Goal: Find specific page/section: Find specific page/section

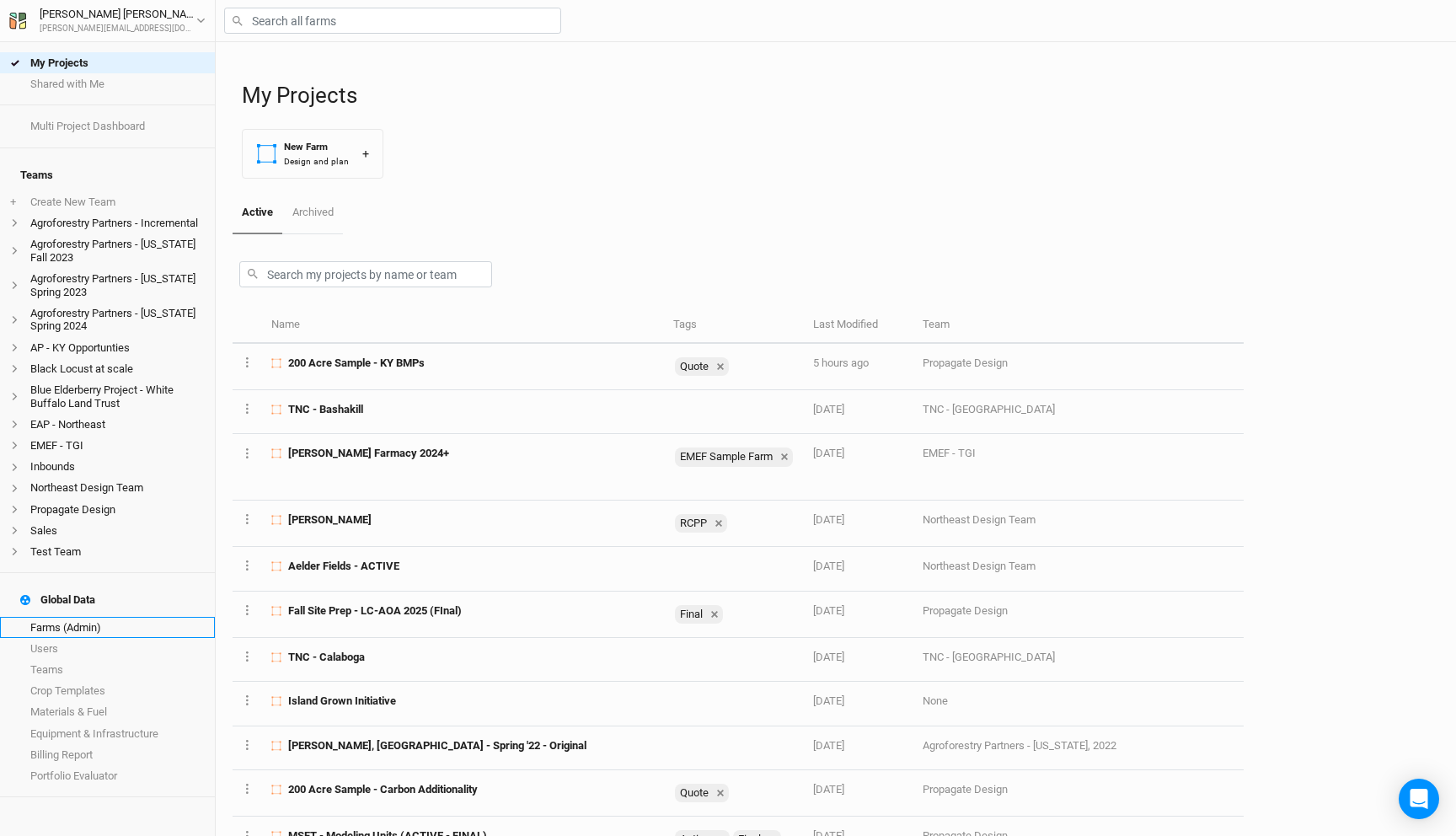
click at [100, 616] on link "Farms (Admin)" at bounding box center [107, 626] width 215 height 21
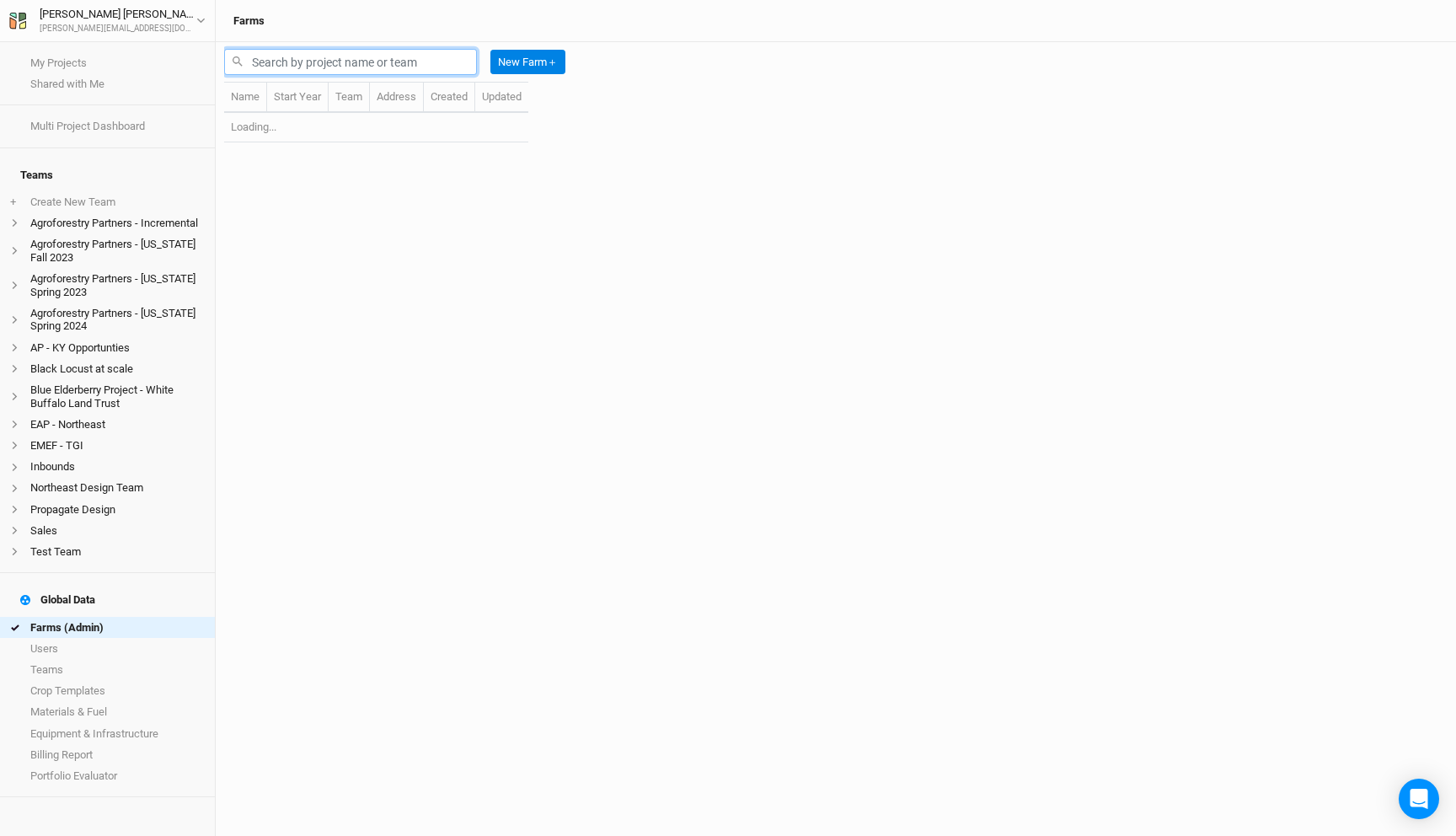
click at [358, 64] on input "text" at bounding box center [351, 62] width 253 height 27
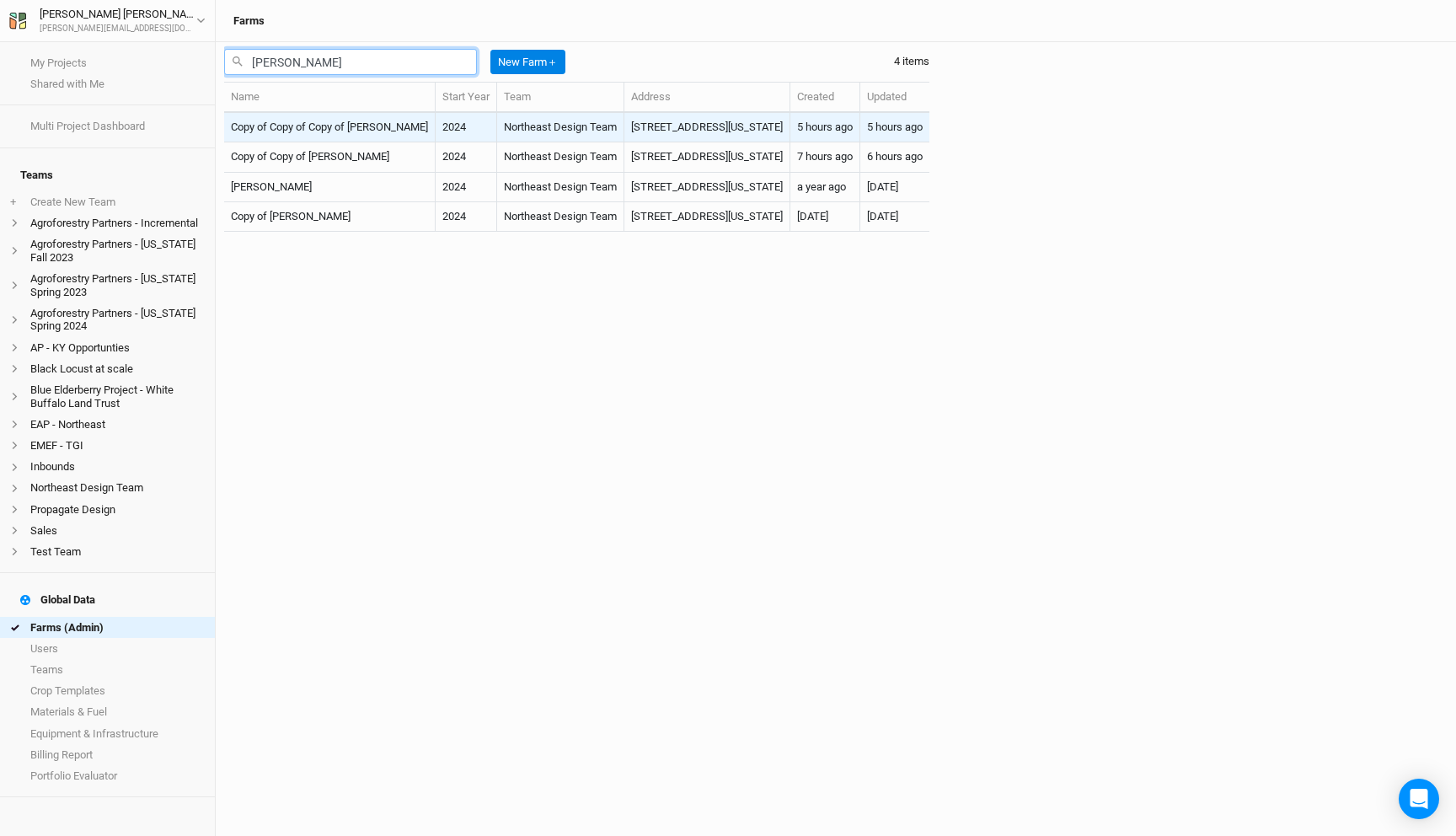
type input "[PERSON_NAME]"
click at [335, 132] on td "Copy of Copy of Copy of [PERSON_NAME]" at bounding box center [330, 128] width 212 height 30
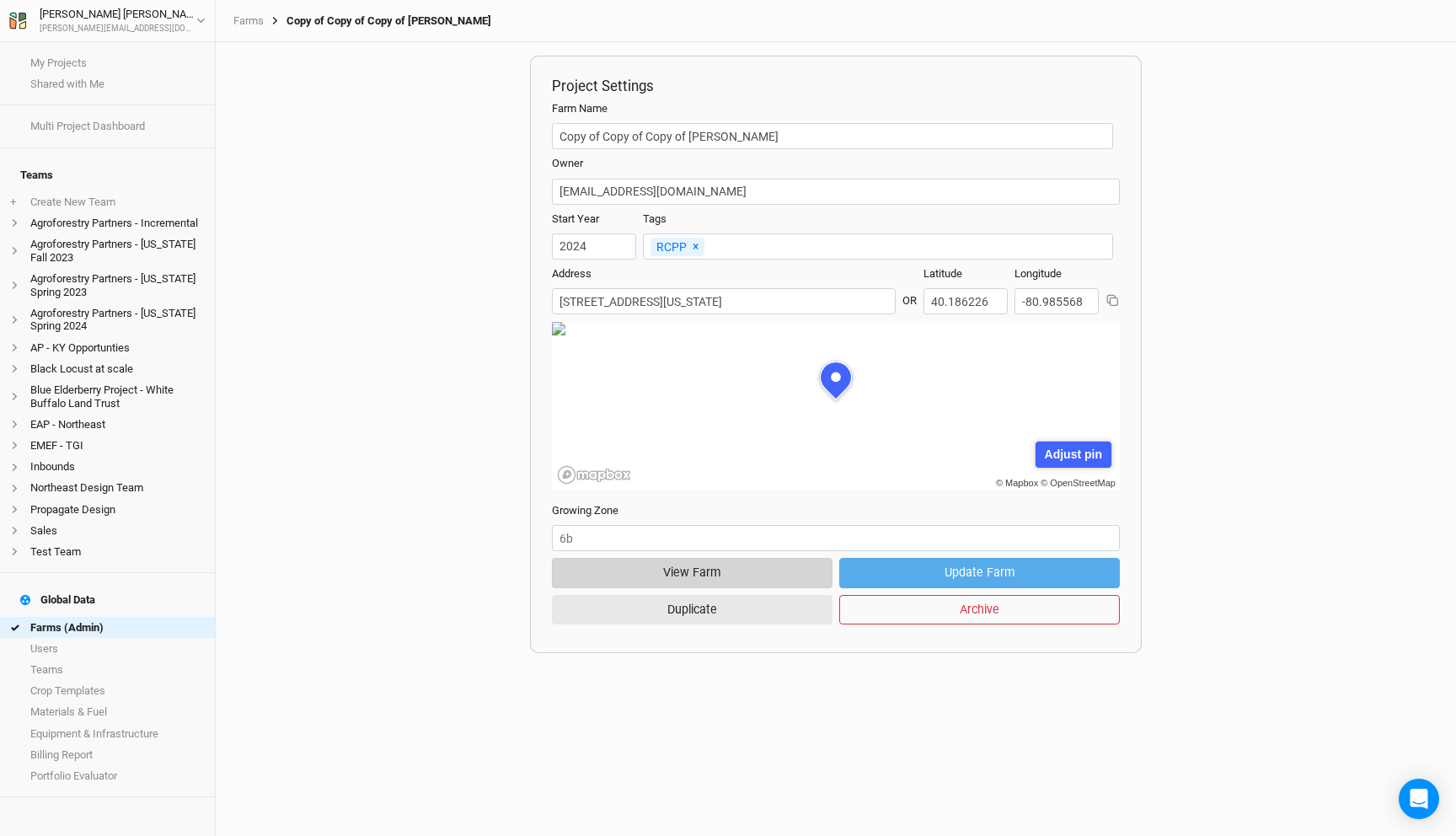
scroll to position [85, 255]
click at [731, 562] on button "View Farm" at bounding box center [692, 572] width 281 height 30
click at [246, 18] on link "Farms" at bounding box center [248, 22] width 31 height 14
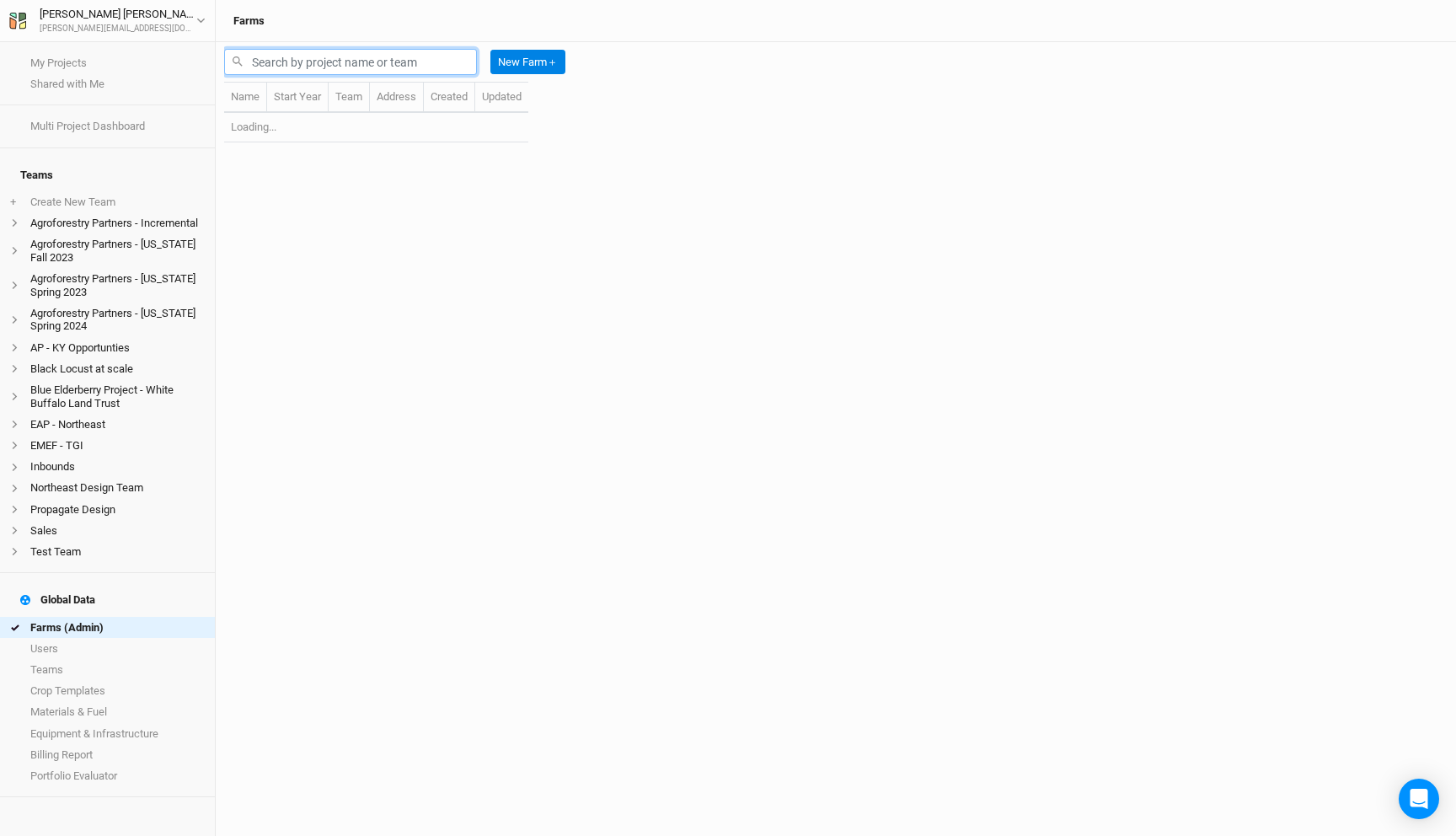
click at [342, 49] on input "text" at bounding box center [351, 62] width 253 height 27
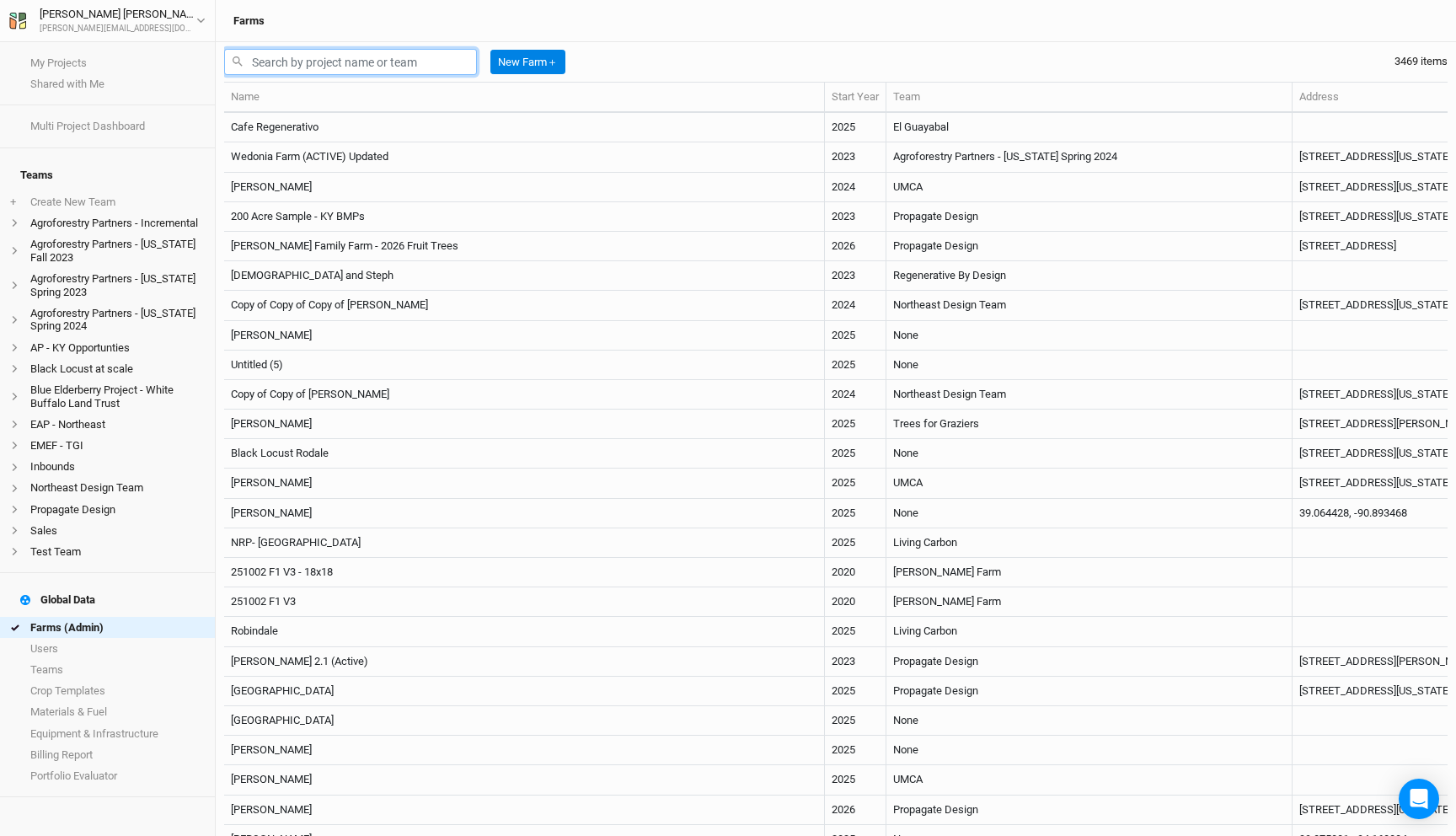
click at [333, 59] on input "text" at bounding box center [351, 62] width 253 height 27
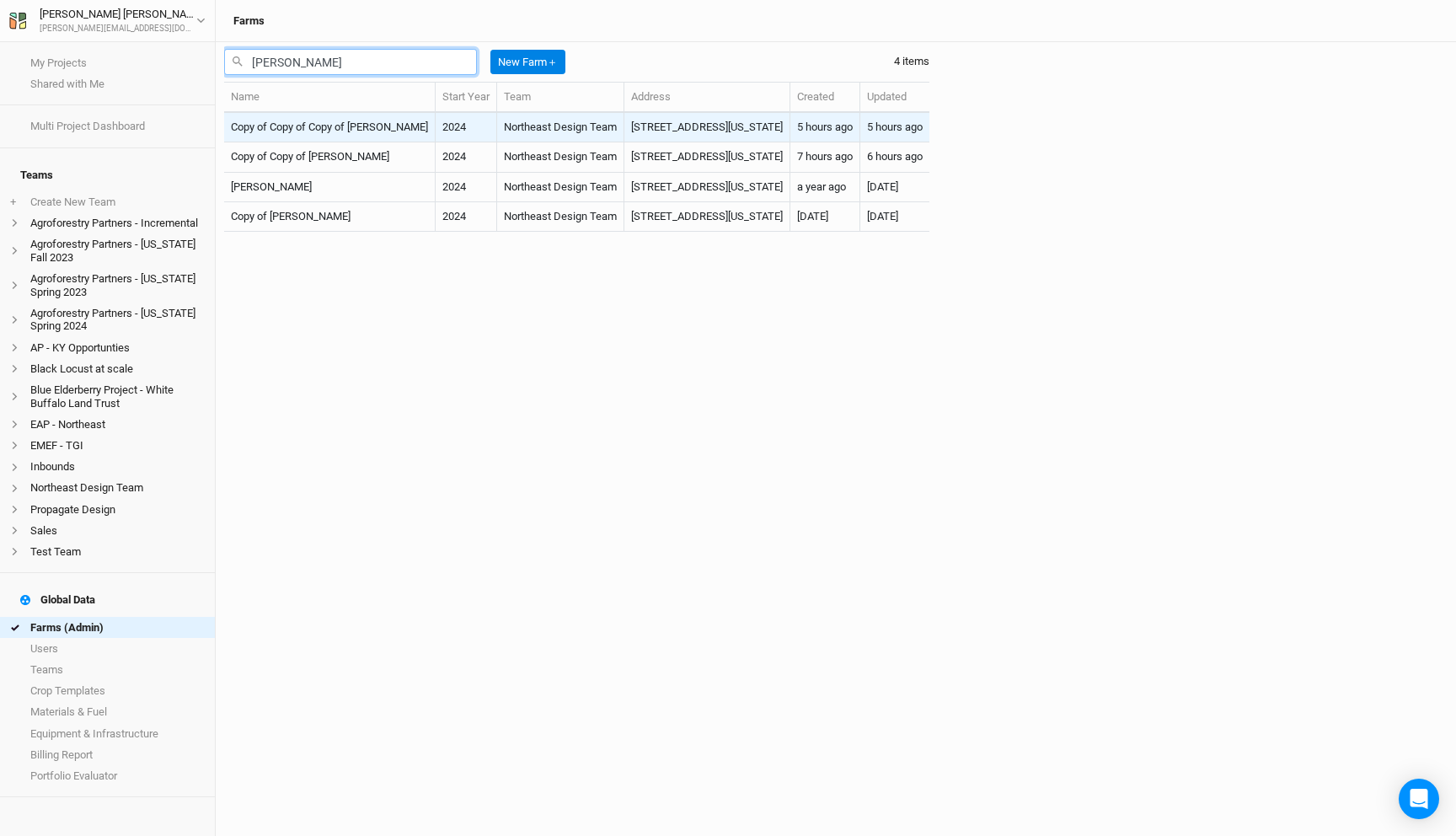
type input "[PERSON_NAME]"
click at [343, 125] on td "Copy of Copy of Copy of [PERSON_NAME]" at bounding box center [330, 128] width 212 height 30
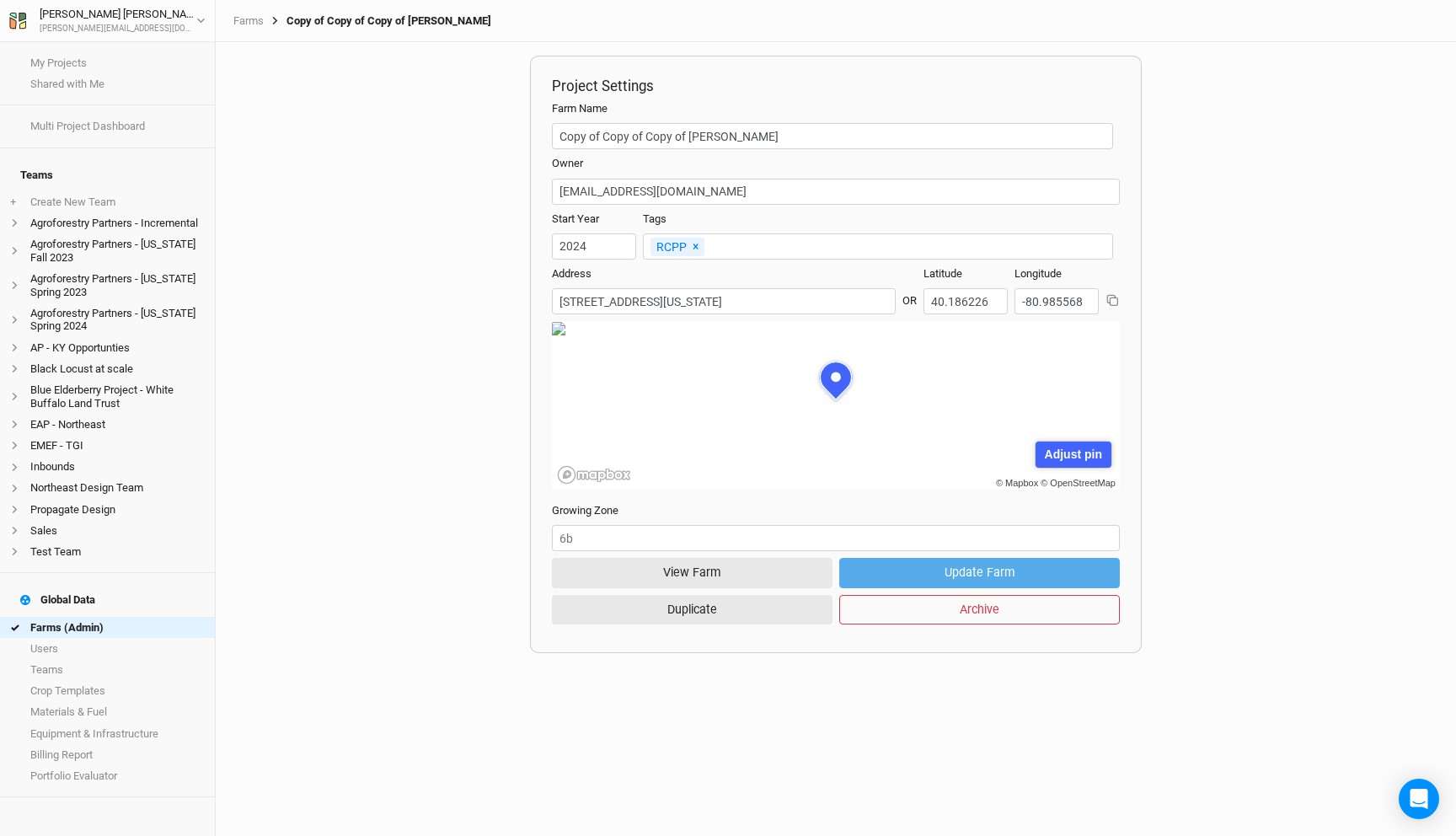
scroll to position [85, 255]
click at [695, 582] on button "View Farm" at bounding box center [692, 572] width 281 height 30
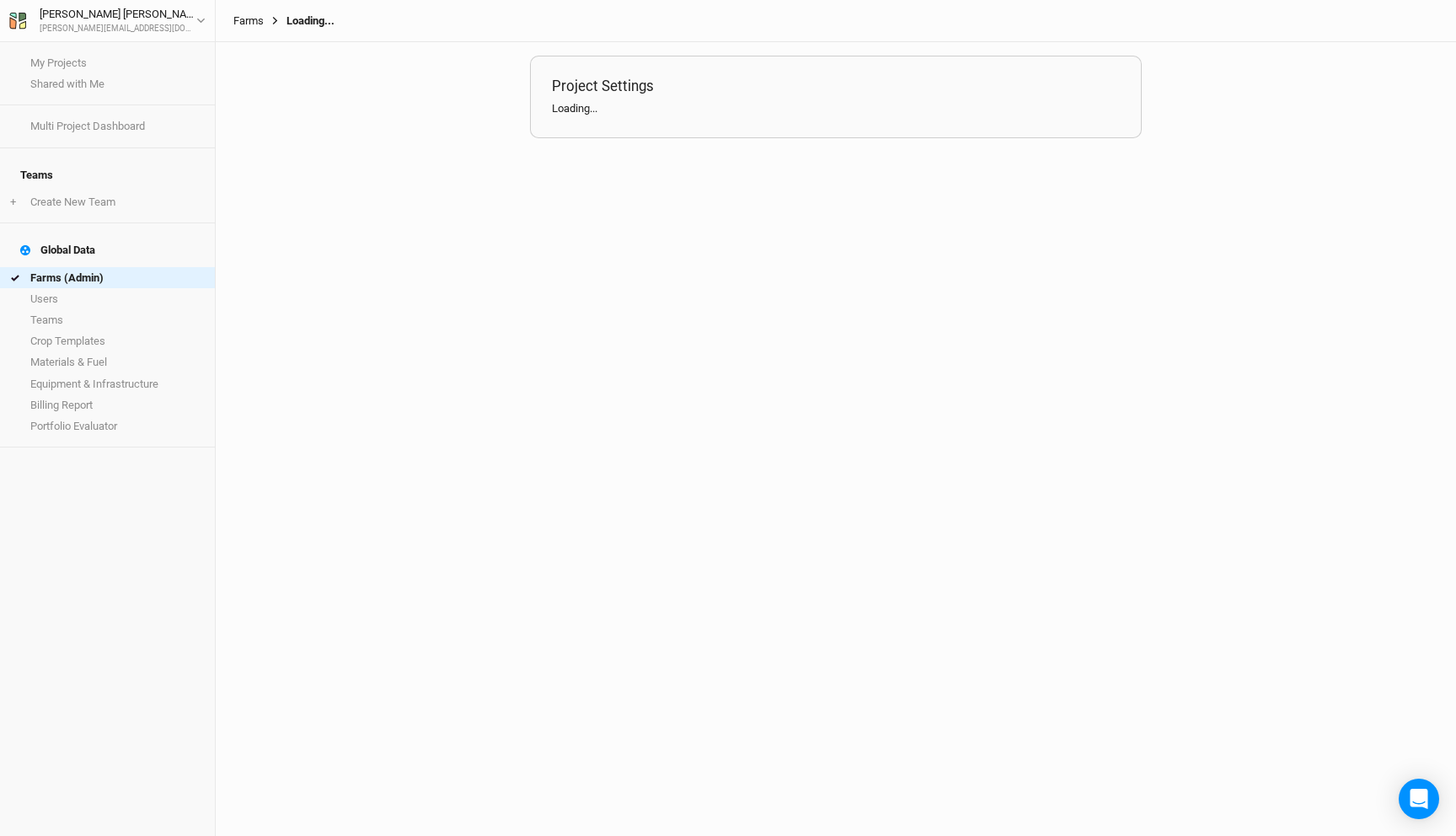
click at [254, 17] on link "Farms" at bounding box center [248, 22] width 31 height 14
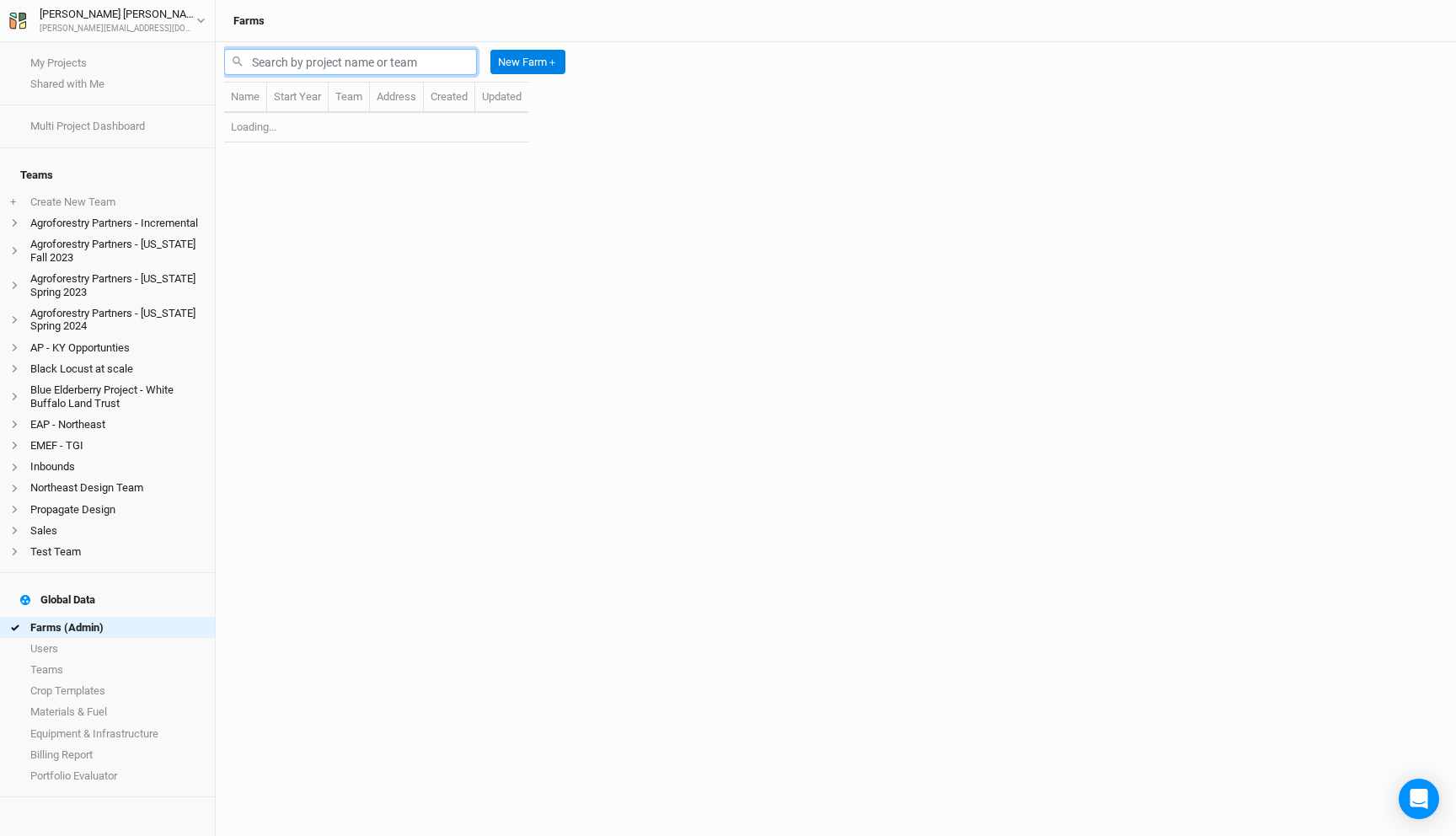
click at [292, 66] on input "text" at bounding box center [351, 62] width 253 height 27
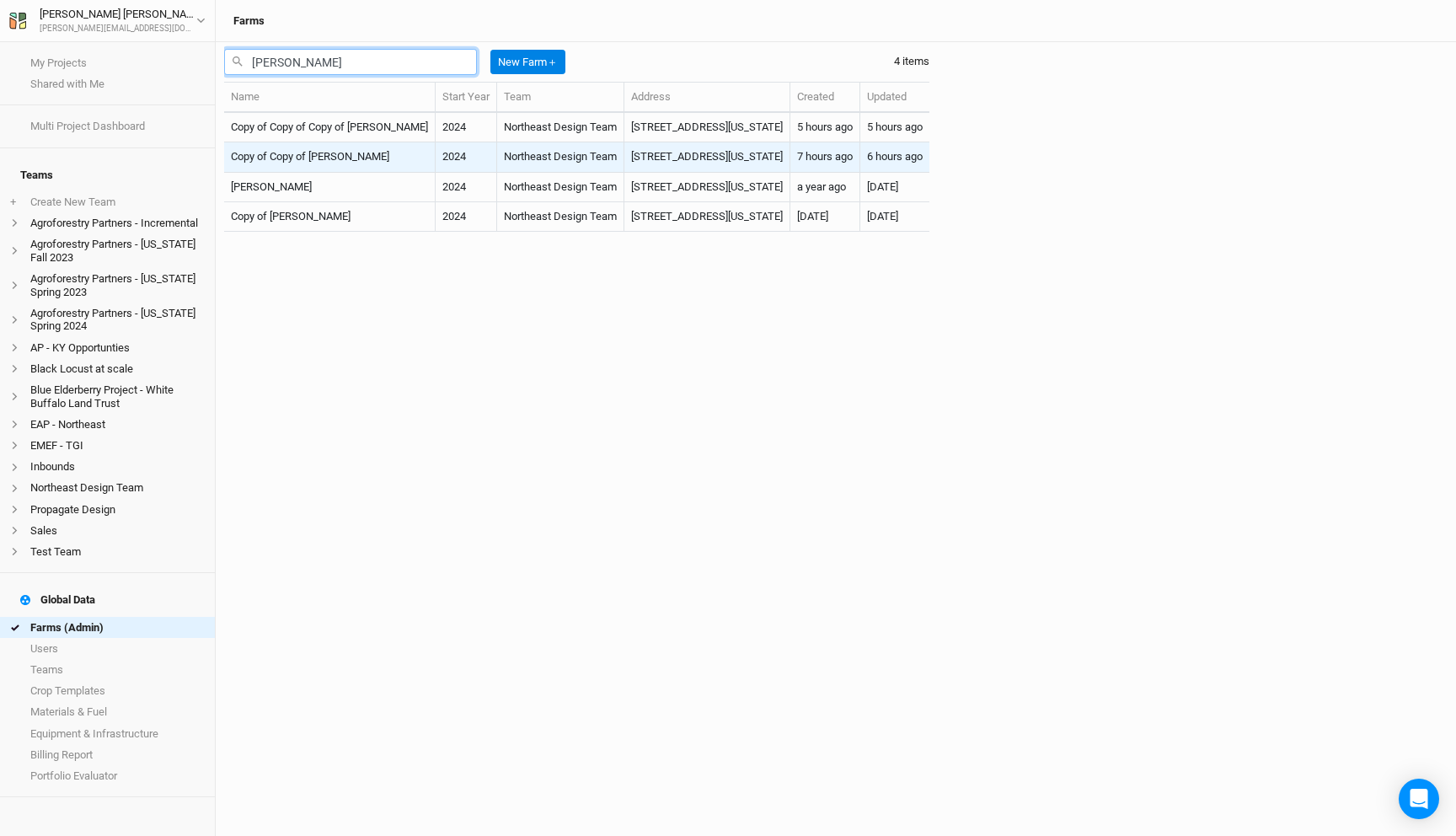
type input "[PERSON_NAME]"
click at [497, 149] on td "Northeast Design Team" at bounding box center [561, 158] width 127 height 30
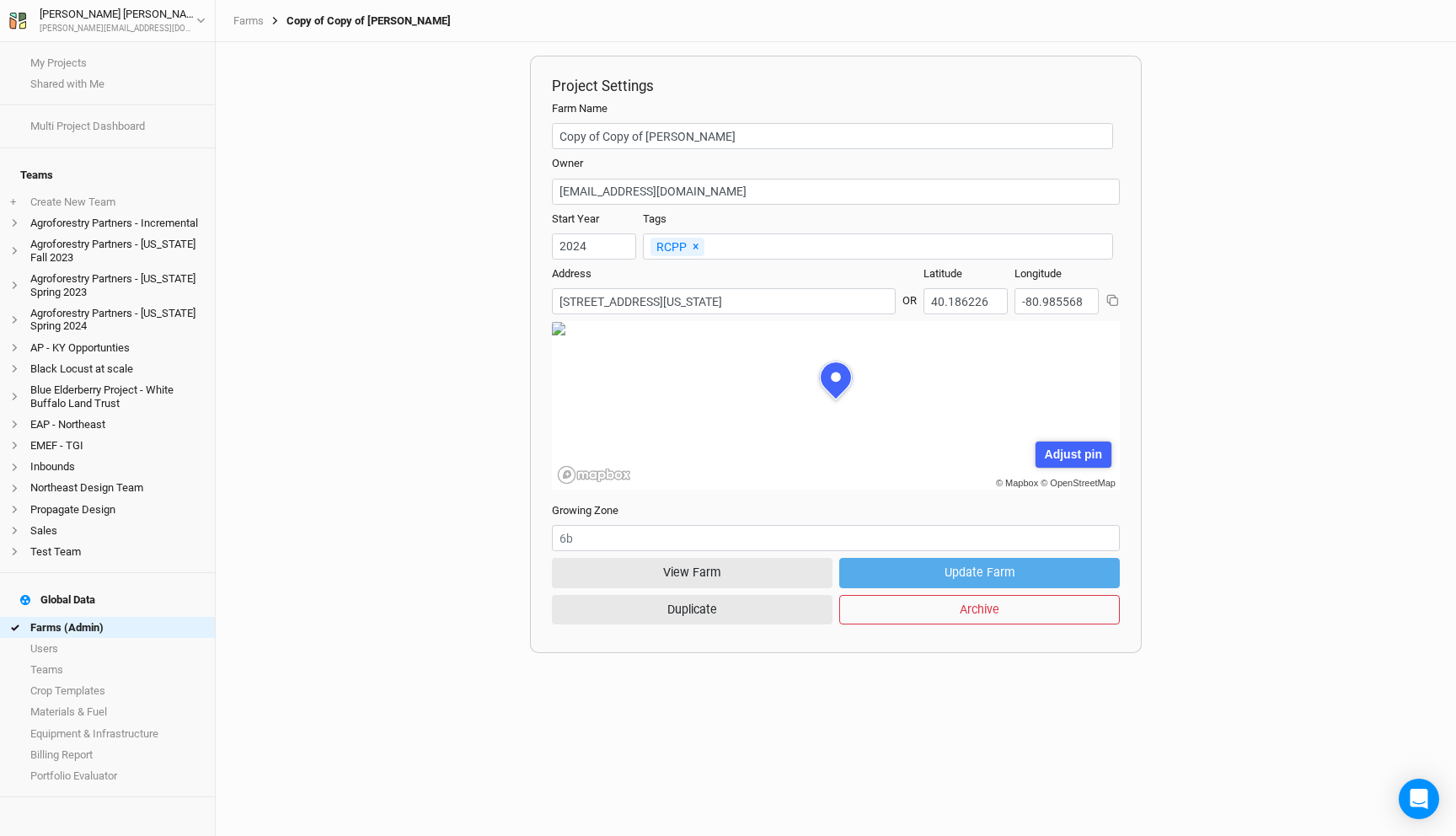
scroll to position [85, 255]
click at [679, 568] on button "View Farm" at bounding box center [692, 572] width 281 height 30
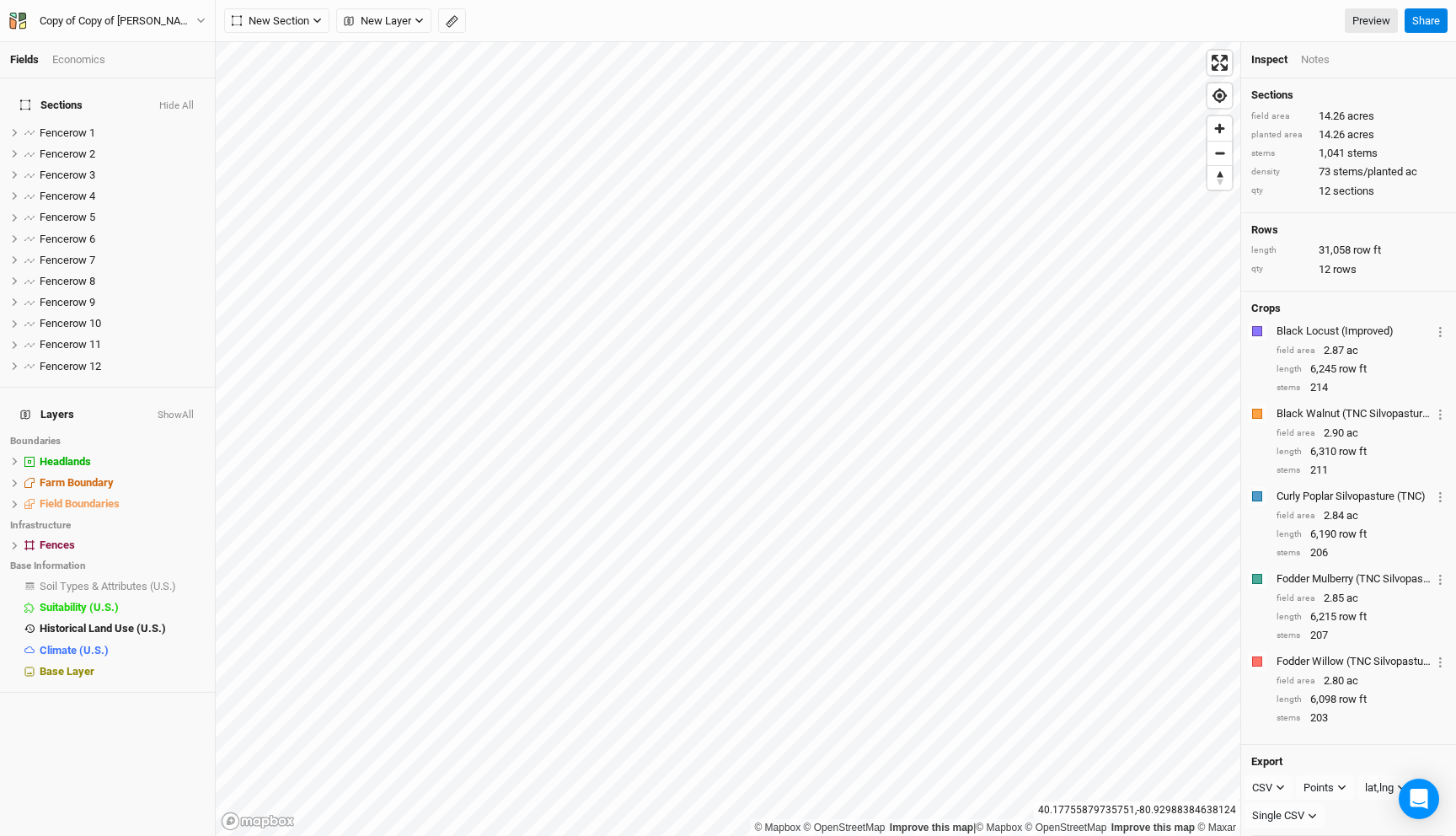
scroll to position [32, 0]
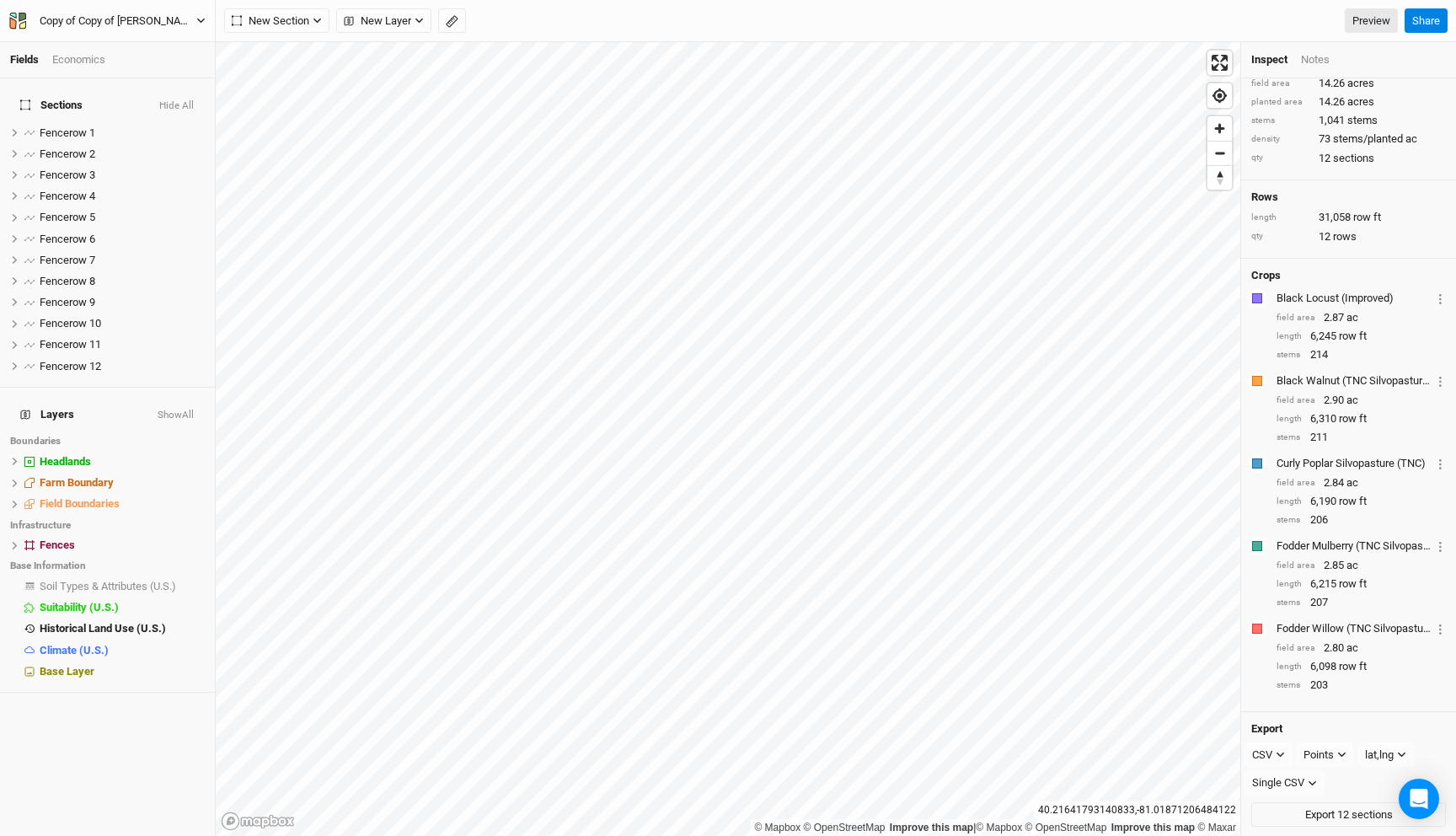
click at [99, 30] on button "Copy of Copy of [PERSON_NAME]" at bounding box center [107, 21] width 198 height 19
click at [113, 46] on button "Back" at bounding box center [139, 47] width 133 height 22
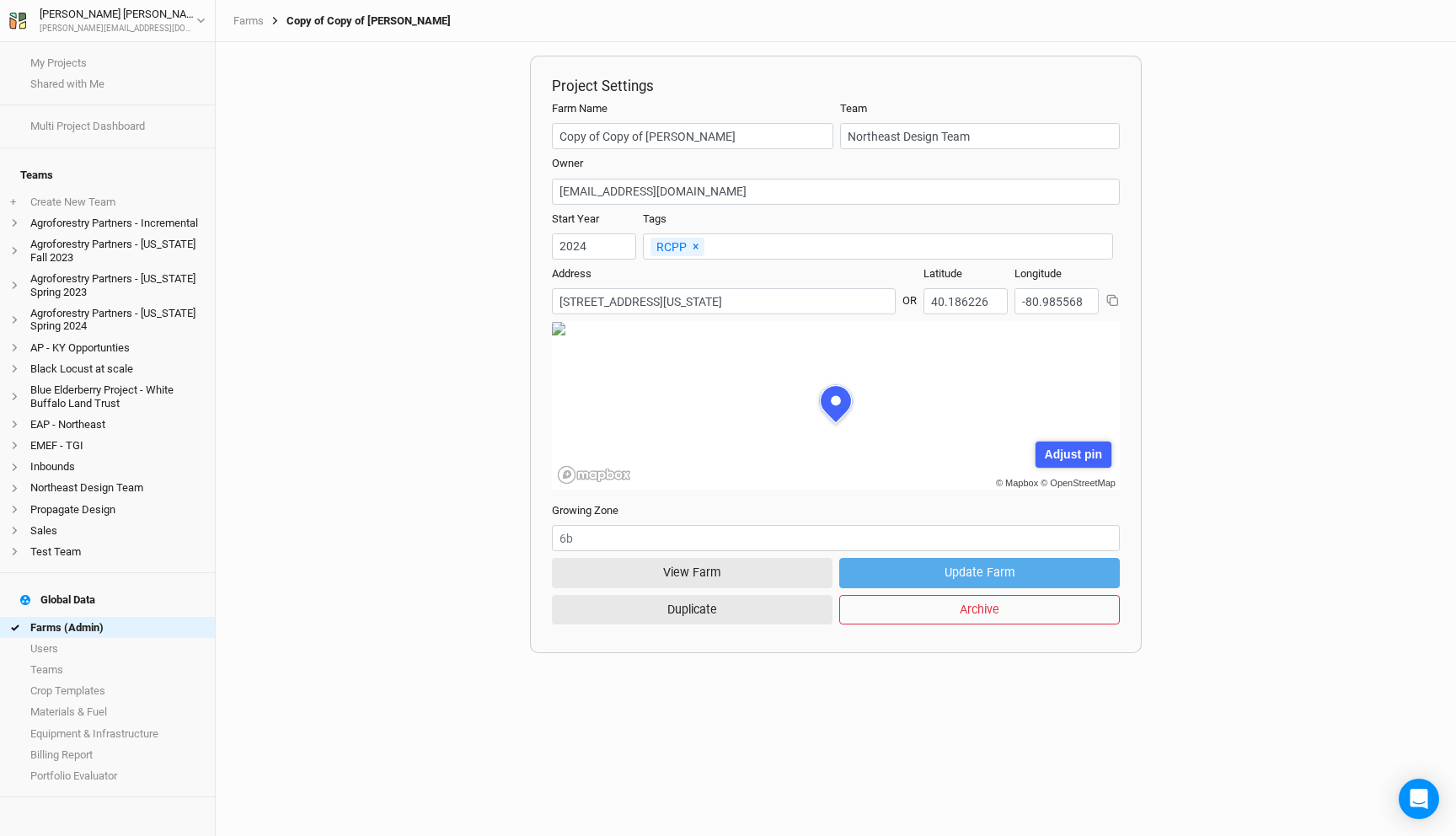
scroll to position [85, 255]
